Goal: Information Seeking & Learning: Check status

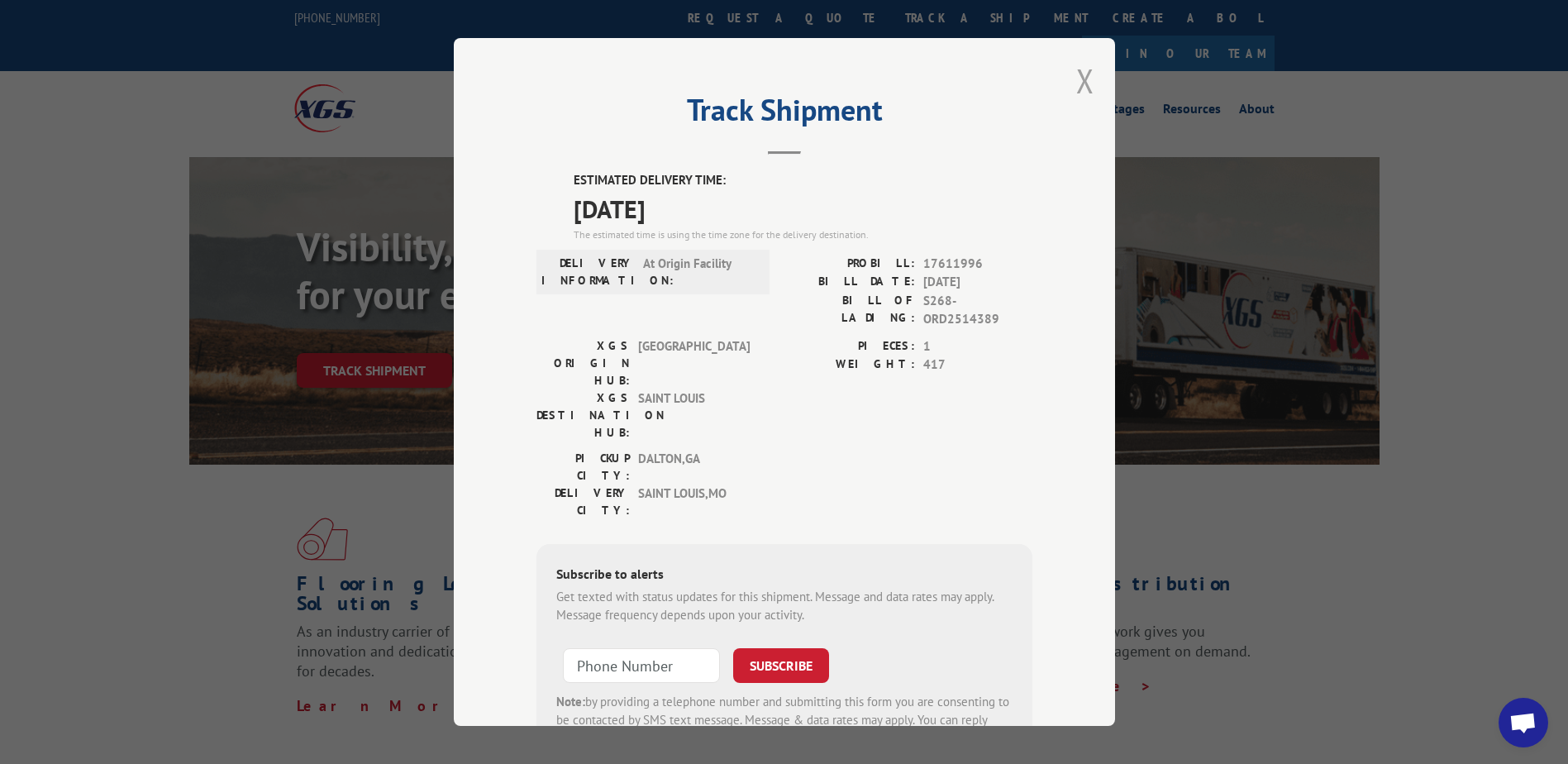
click at [1076, 86] on button "Close modal" at bounding box center [1085, 80] width 18 height 44
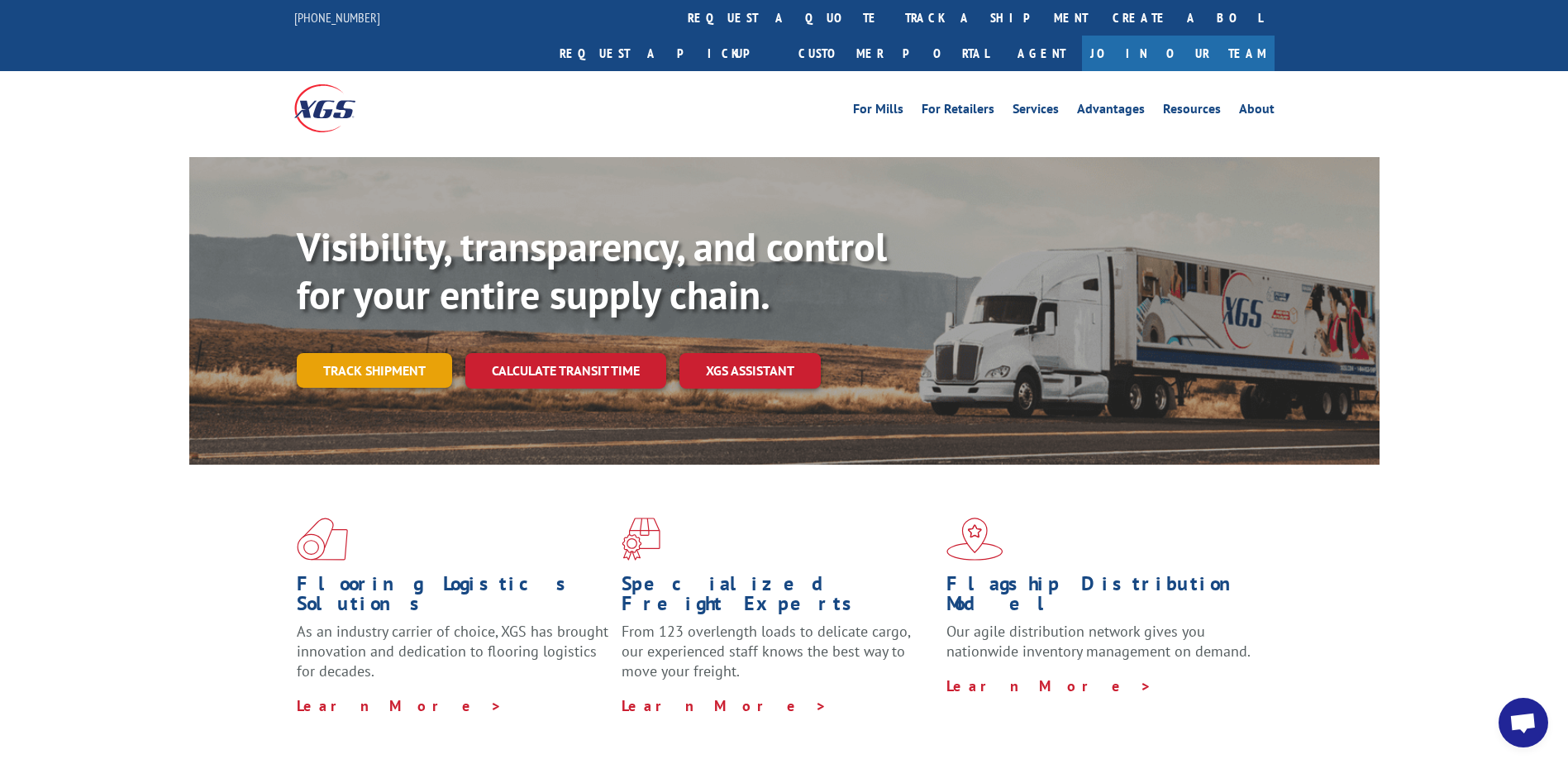
click at [372, 353] on link "Track shipment" at bounding box center [374, 371] width 155 height 35
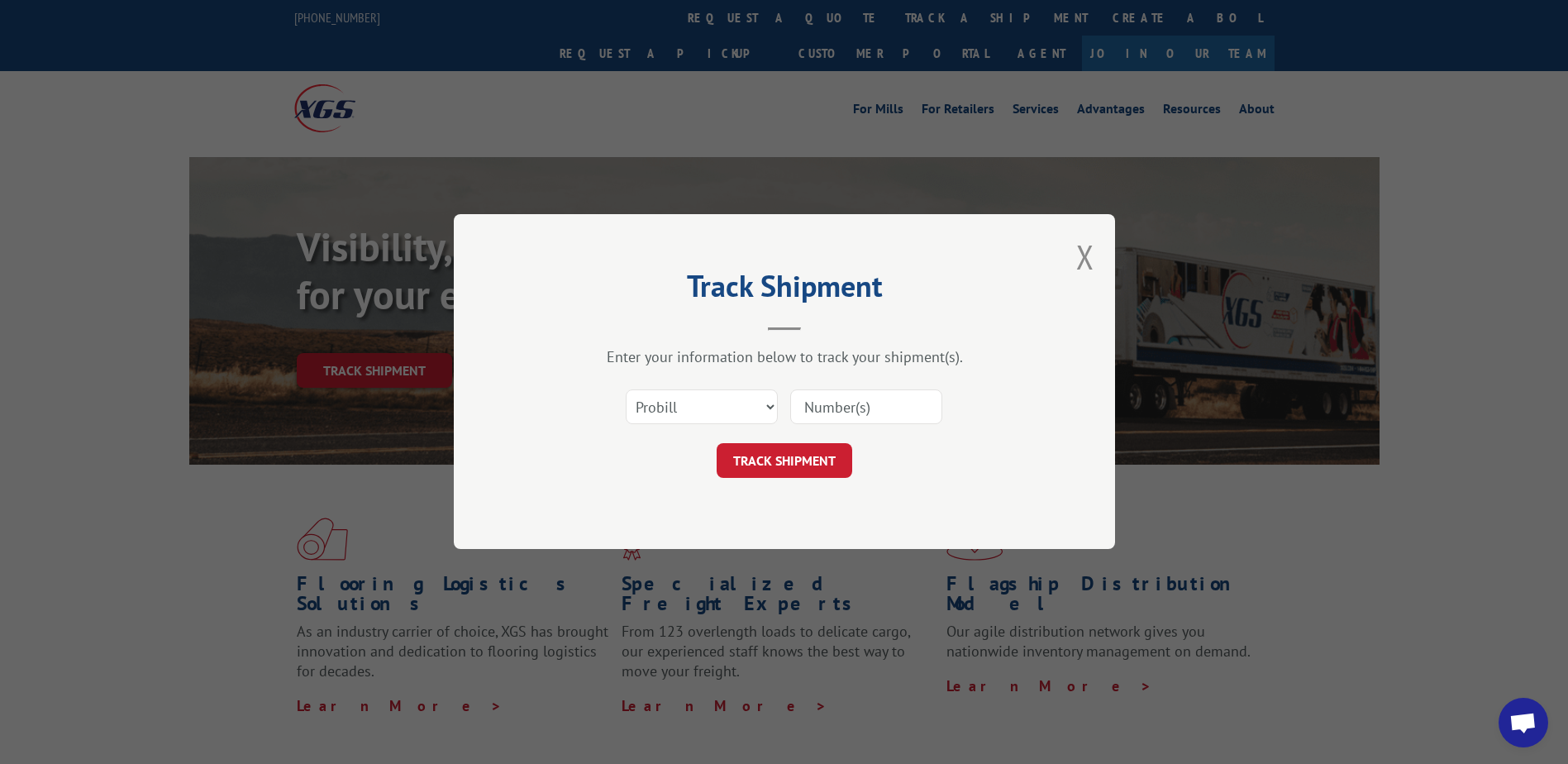
click at [868, 386] on div "Select category... Probill BOL PO" at bounding box center [784, 407] width 496 height 55
click at [869, 407] on input at bounding box center [866, 407] width 152 height 35
type input "17341964"
click button "TRACK SHIPMENT" at bounding box center [784, 461] width 135 height 35
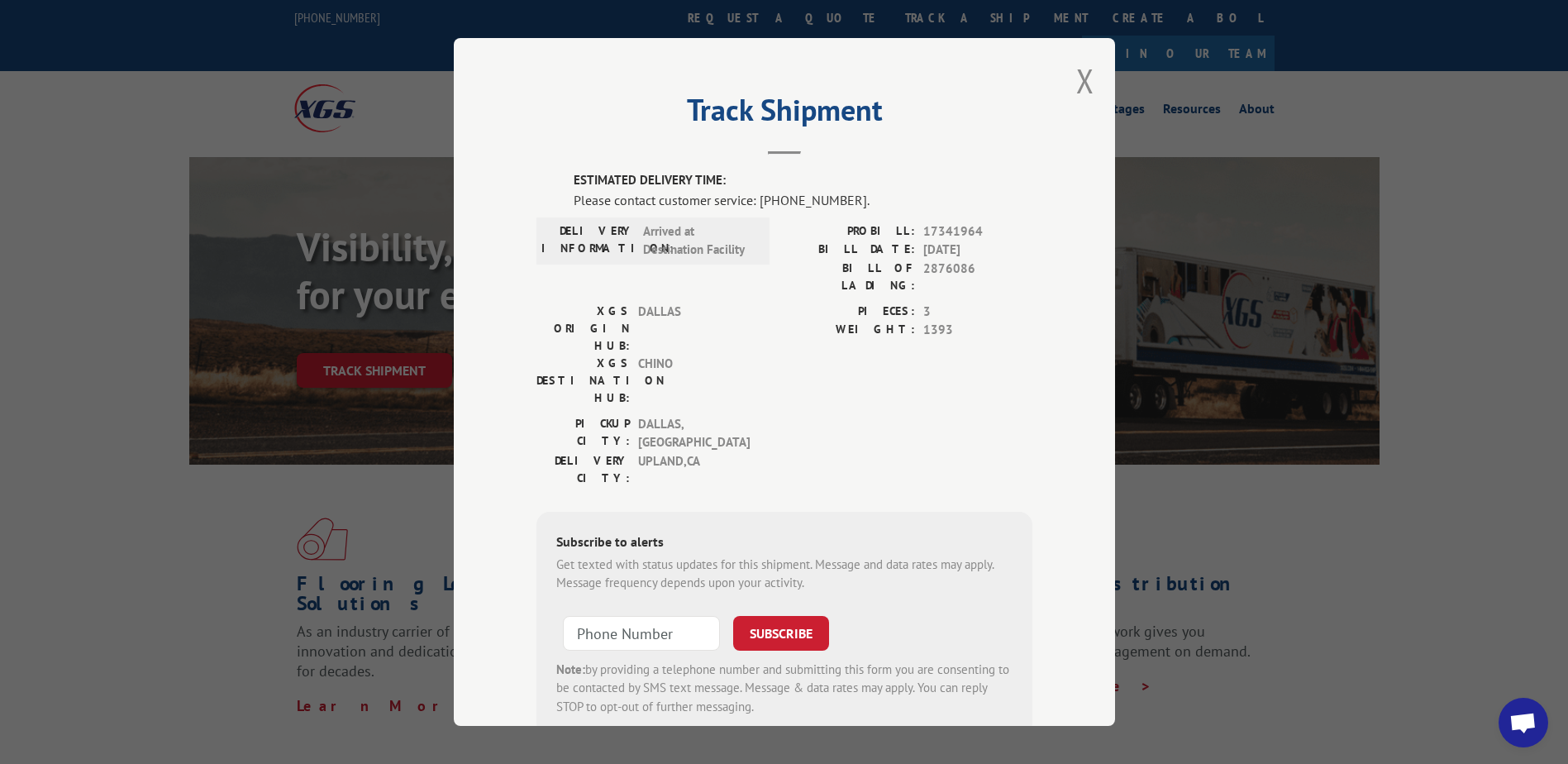
click at [170, 449] on div "Track Shipment ESTIMATED DELIVERY TIME: Please contact customer service: [PHONE…" at bounding box center [784, 382] width 1568 height 764
click at [1086, 70] on button "Close modal" at bounding box center [1085, 80] width 18 height 44
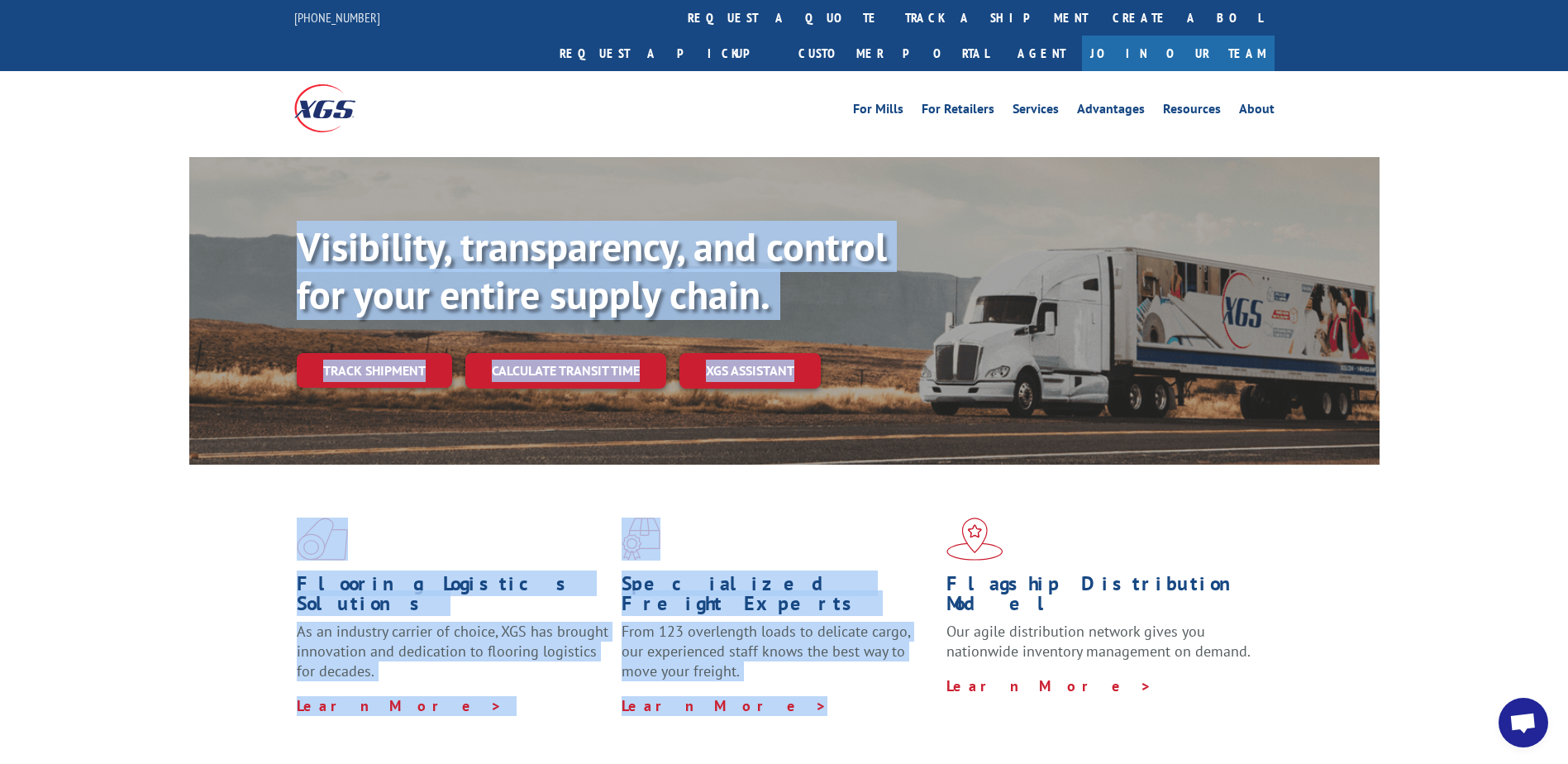
drag, startPoint x: 678, startPoint y: 659, endPoint x: 167, endPoint y: 124, distance: 739.8
drag, startPoint x: 167, startPoint y: 124, endPoint x: 99, endPoint y: 153, distance: 73.9
click at [100, 157] on div "Visibility, transparency, and control for your entire supply chain. Track shipm…" at bounding box center [784, 326] width 1568 height 339
click at [149, 157] on div "Visibility, transparency, and control for your entire supply chain. Track shipm…" at bounding box center [784, 326] width 1568 height 339
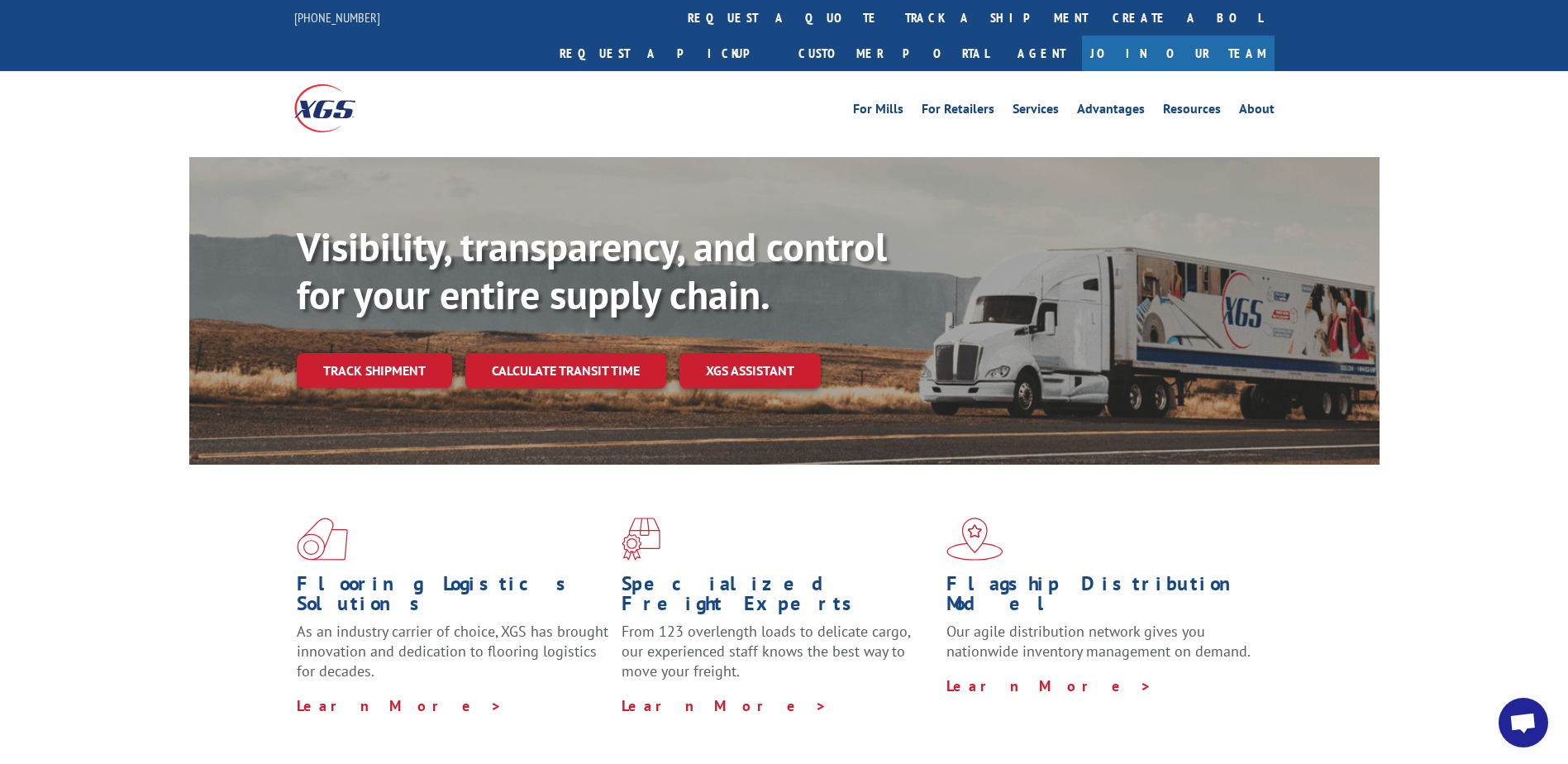
click at [1265, 574] on div "Flagship Distribution Model Our agile distribution network gives you nationwide…" at bounding box center [1108, 634] width 324 height 121
